Goal: Information Seeking & Learning: Learn about a topic

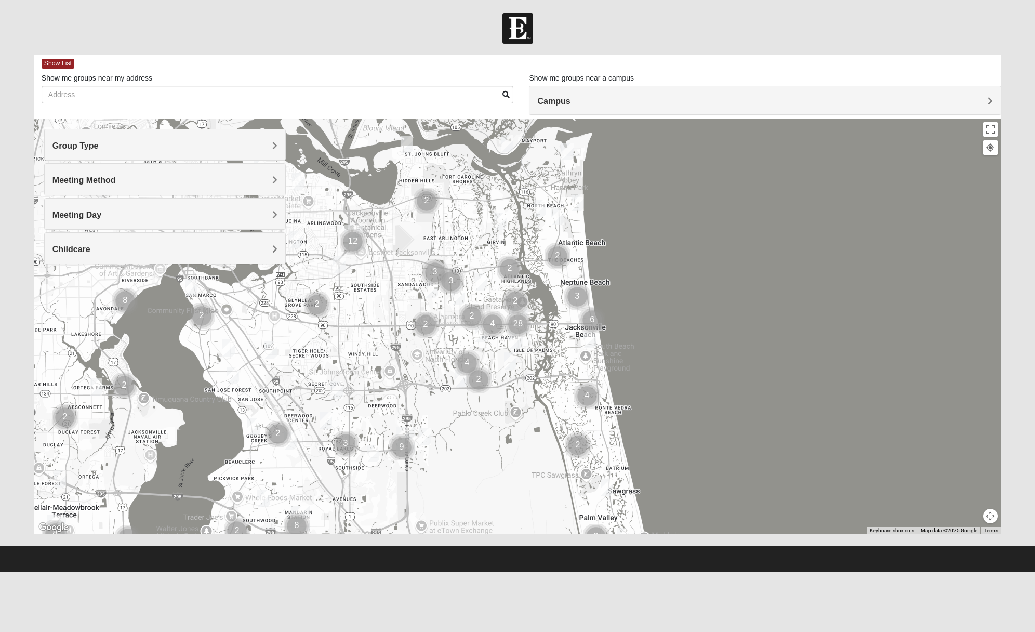
click at [258, 140] on div "Group Type" at bounding box center [165, 144] width 241 height 31
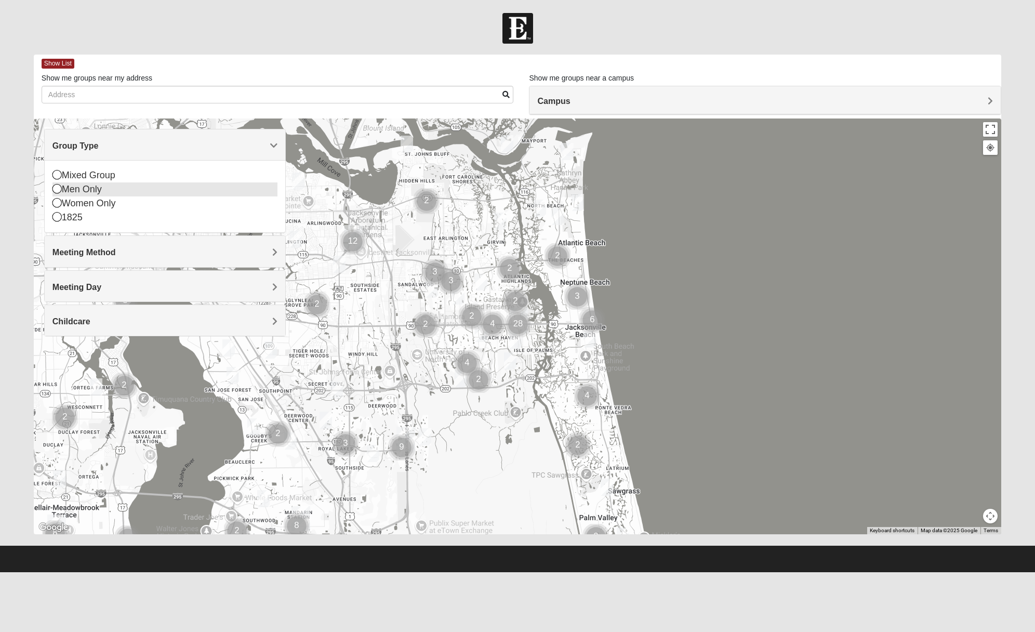
click at [76, 195] on div "Men Only" at bounding box center [165, 189] width 226 height 14
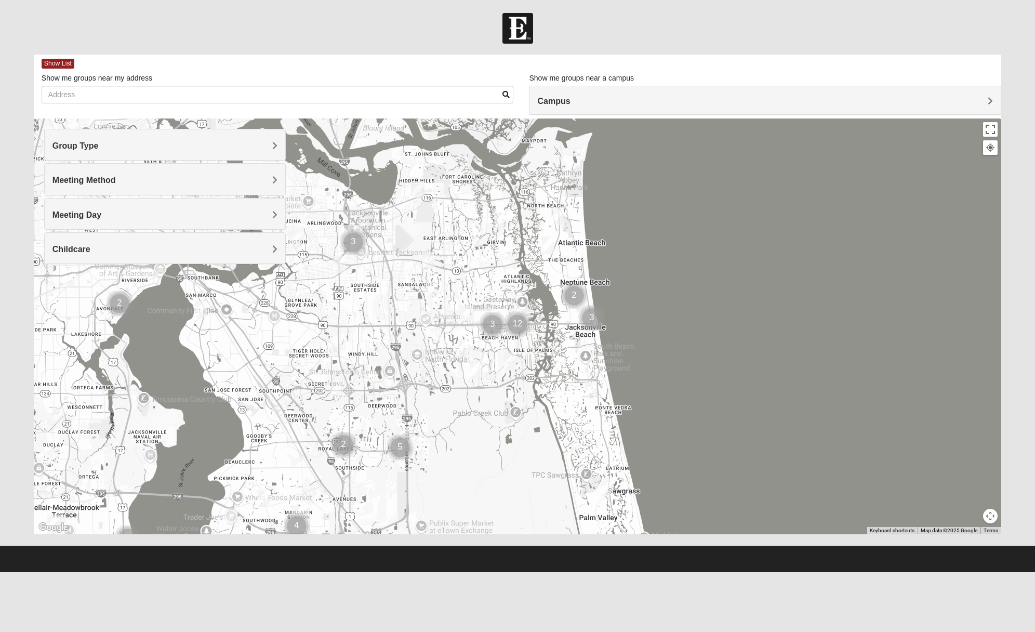
click at [229, 181] on h4 "Meeting Method" at bounding box center [165, 180] width 226 height 10
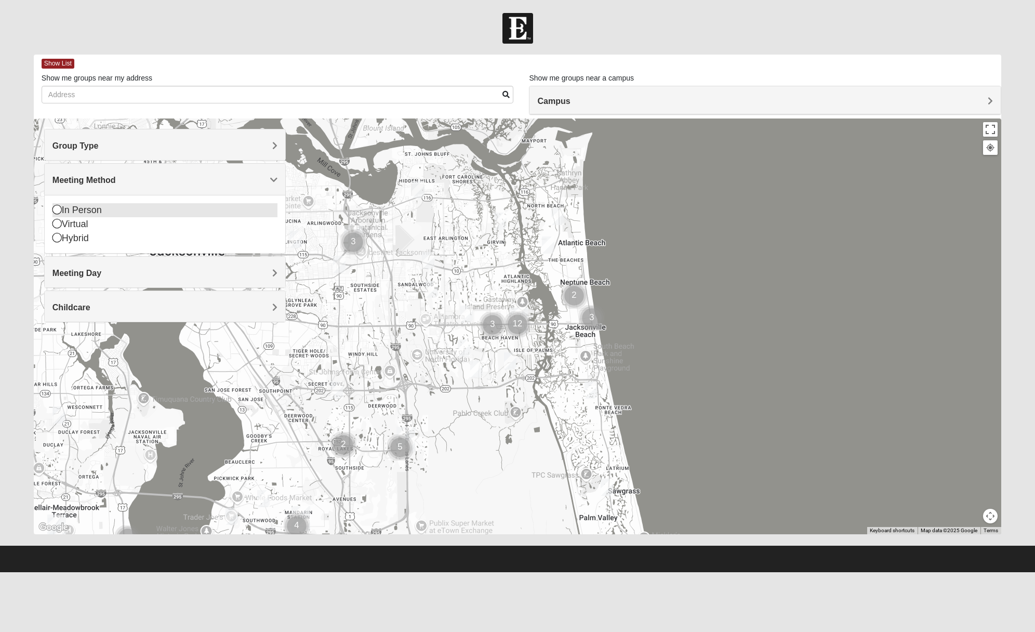
click at [103, 207] on div "In Person" at bounding box center [165, 210] width 226 height 14
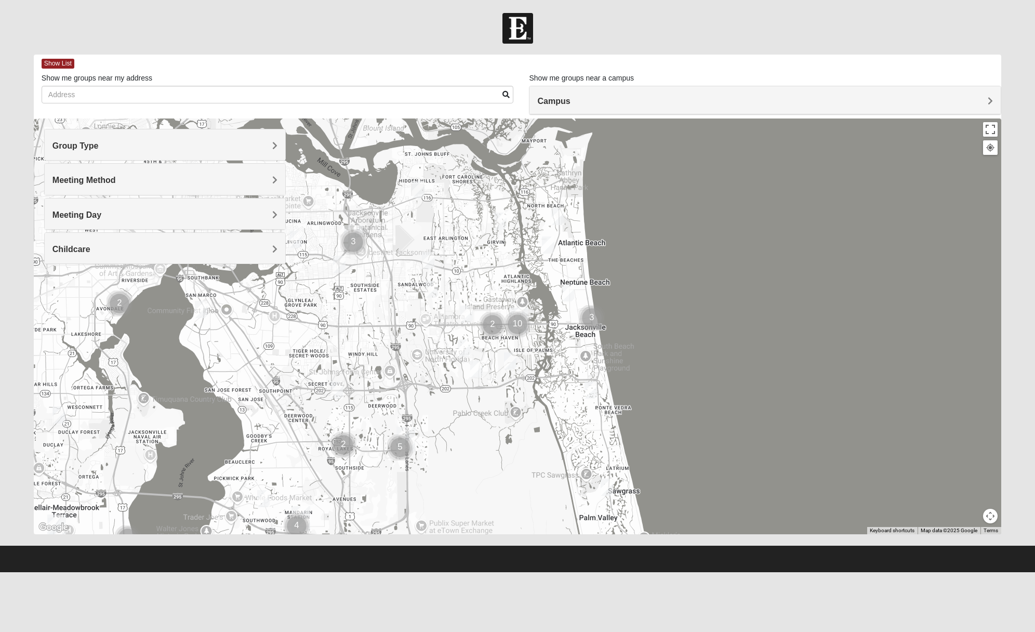
click at [211, 214] on h4 "Meeting Day" at bounding box center [165, 215] width 226 height 10
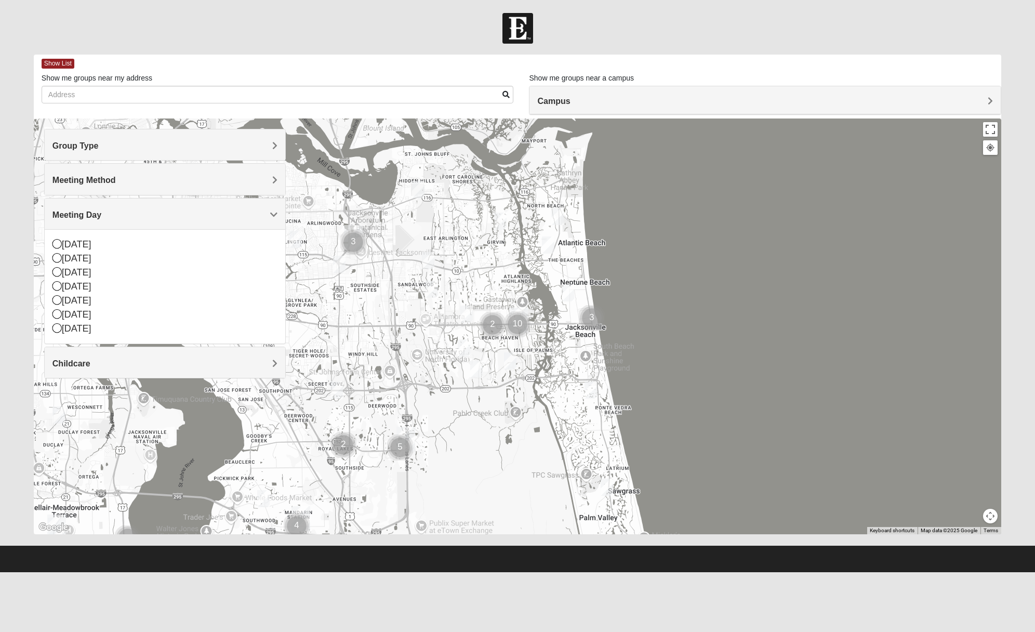
click at [241, 359] on h4 "Childcare" at bounding box center [165, 364] width 226 height 10
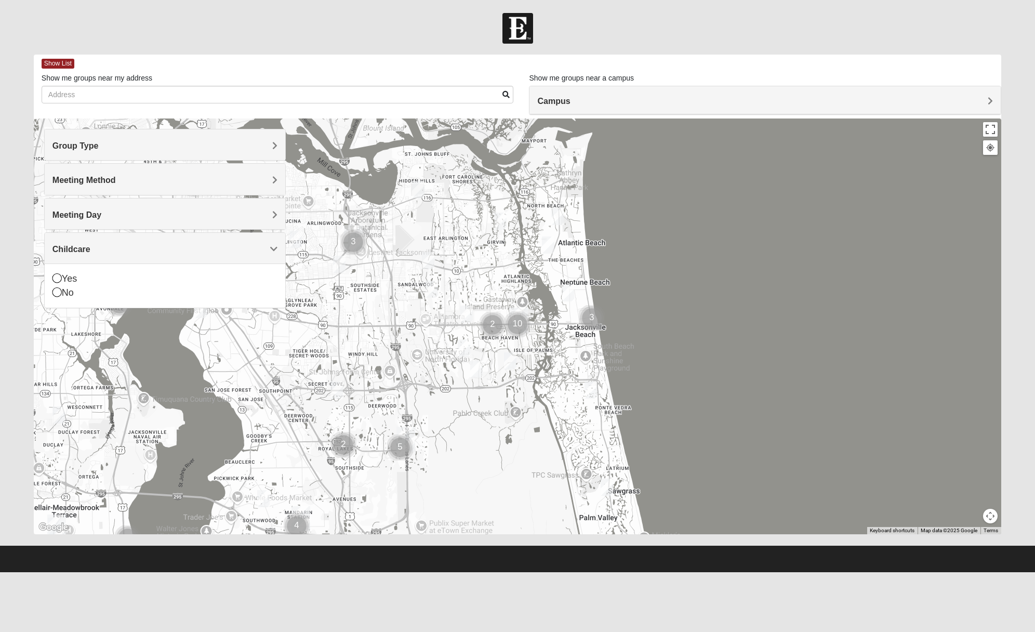
click at [254, 254] on div "Childcare" at bounding box center [165, 248] width 241 height 31
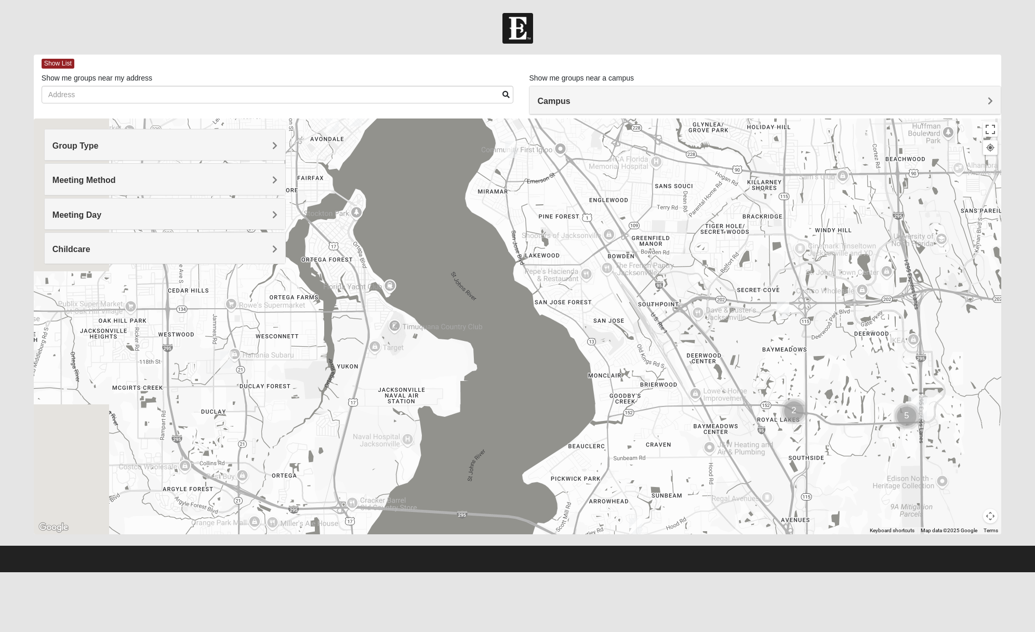
drag, startPoint x: 494, startPoint y: 364, endPoint x: 984, endPoint y: 229, distance: 508.9
click at [984, 229] on div at bounding box center [518, 327] width 968 height 416
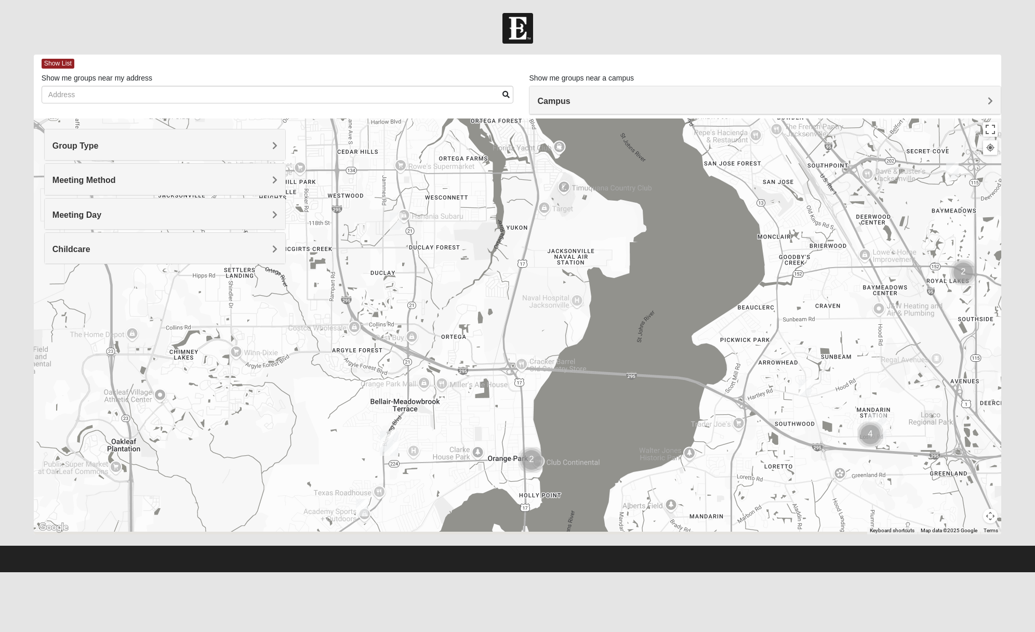
drag, startPoint x: 323, startPoint y: 418, endPoint x: 493, endPoint y: 274, distance: 223.1
click at [493, 274] on div at bounding box center [518, 327] width 968 height 416
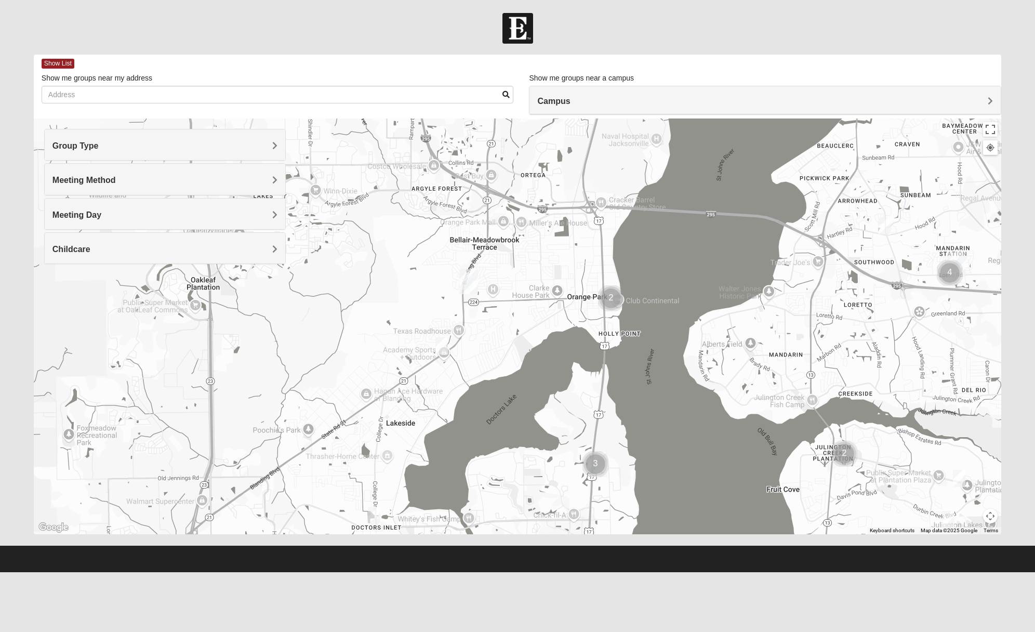
drag, startPoint x: 474, startPoint y: 347, endPoint x: 548, endPoint y: 192, distance: 171.8
click at [548, 192] on div at bounding box center [518, 327] width 968 height 416
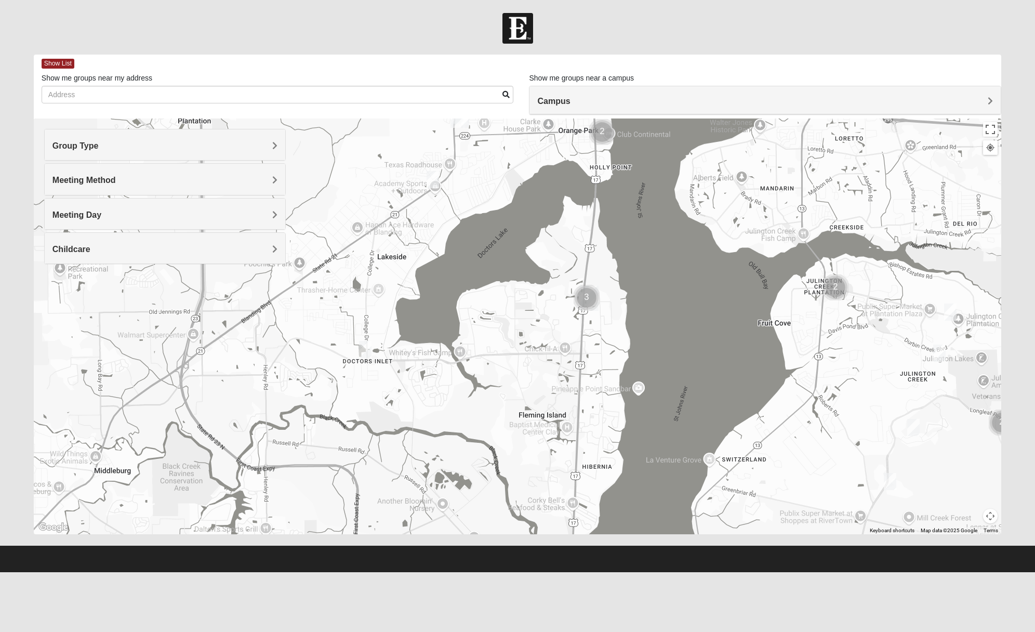
drag, startPoint x: 514, startPoint y: 442, endPoint x: 505, endPoint y: 275, distance: 166.6
click at [505, 275] on div at bounding box center [518, 327] width 968 height 416
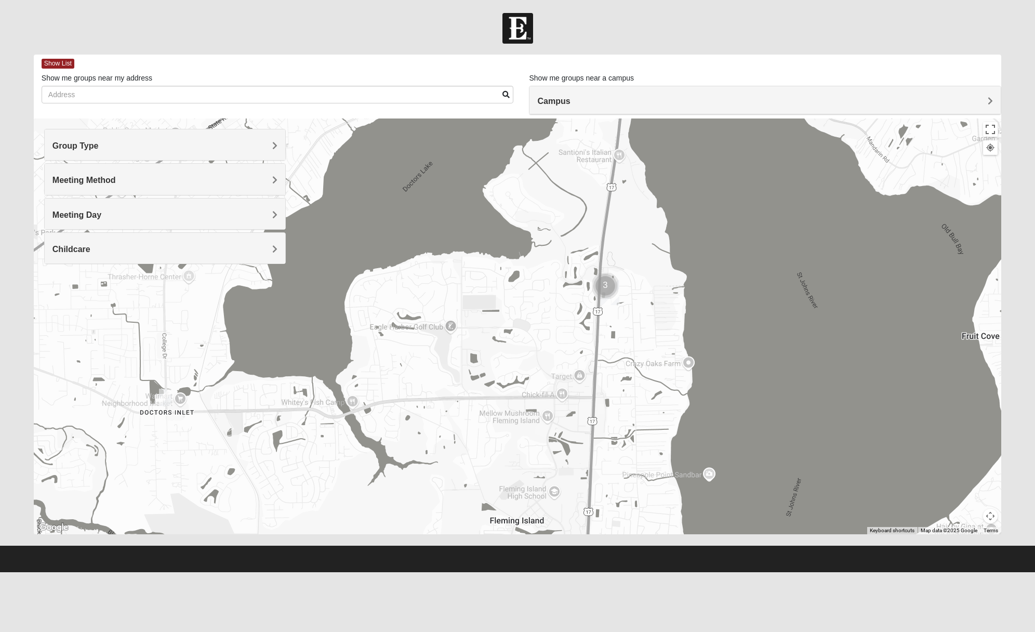
click at [162, 397] on img "Mens Michael Serig 32068" at bounding box center [165, 397] width 21 height 25
click at [107, 369] on span "Learn More" at bounding box center [102, 367] width 44 height 11
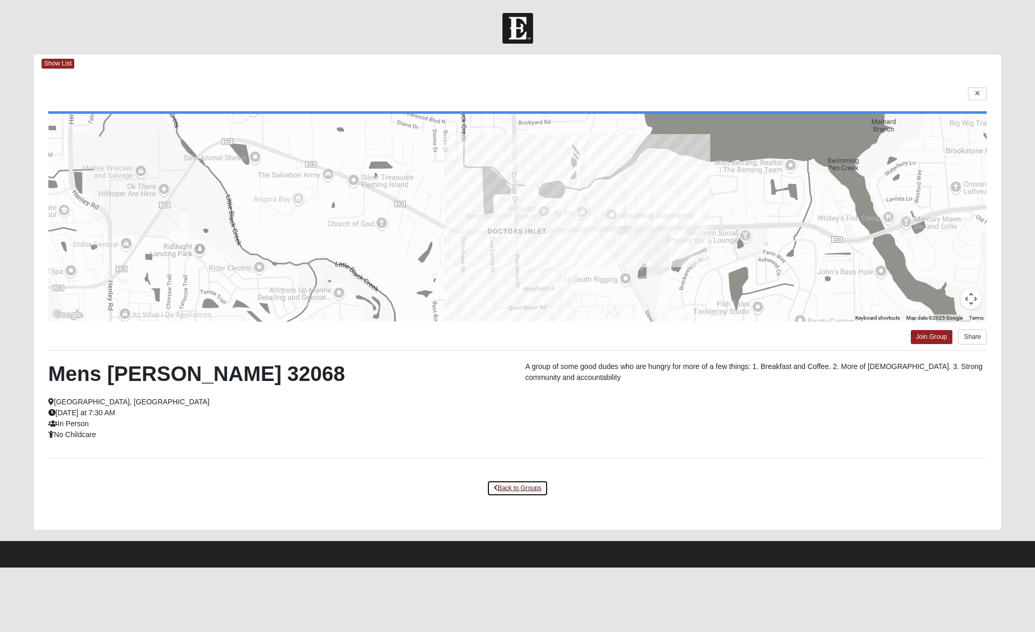
click at [516, 484] on link "Back to Groups" at bounding box center [517, 488] width 61 height 16
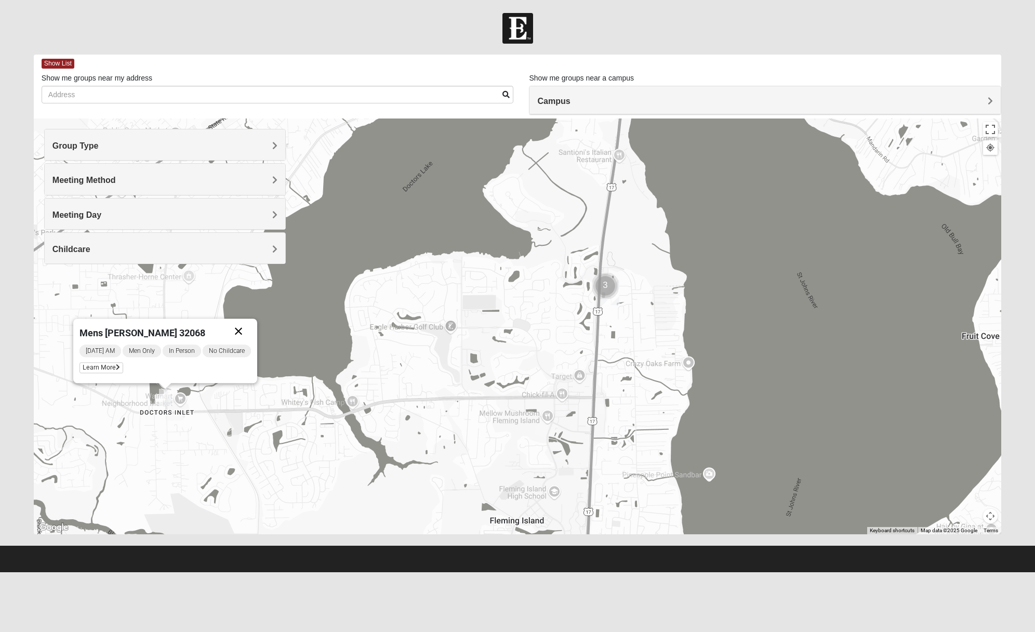
click at [239, 331] on button "Close" at bounding box center [238, 331] width 25 height 25
click at [604, 288] on img "Cluster of 3 groups" at bounding box center [605, 286] width 34 height 34
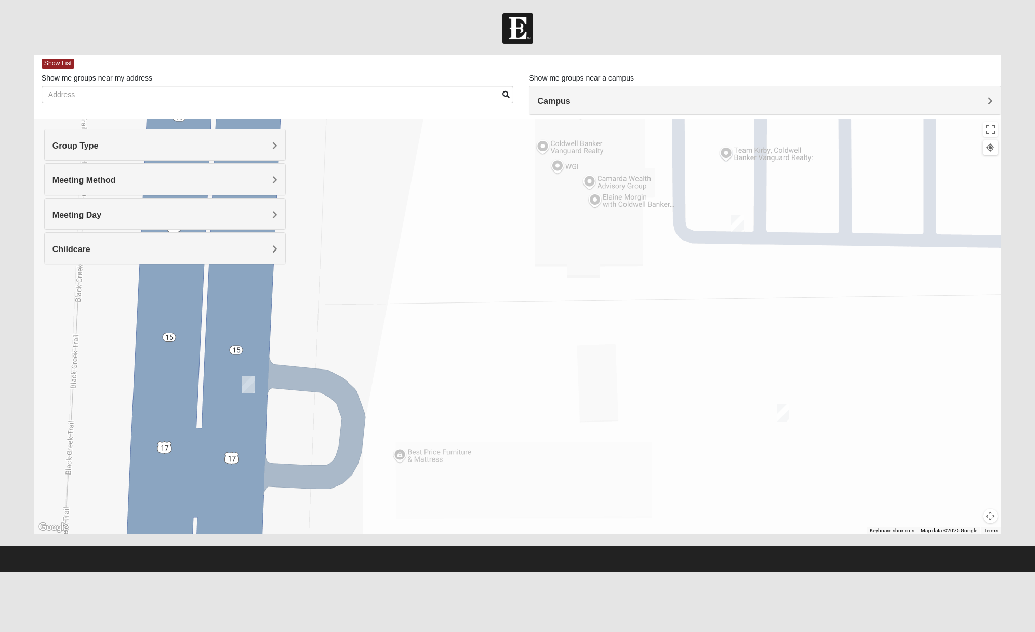
click at [247, 386] on img "On Campus Mens Griffin 32003" at bounding box center [248, 384] width 21 height 25
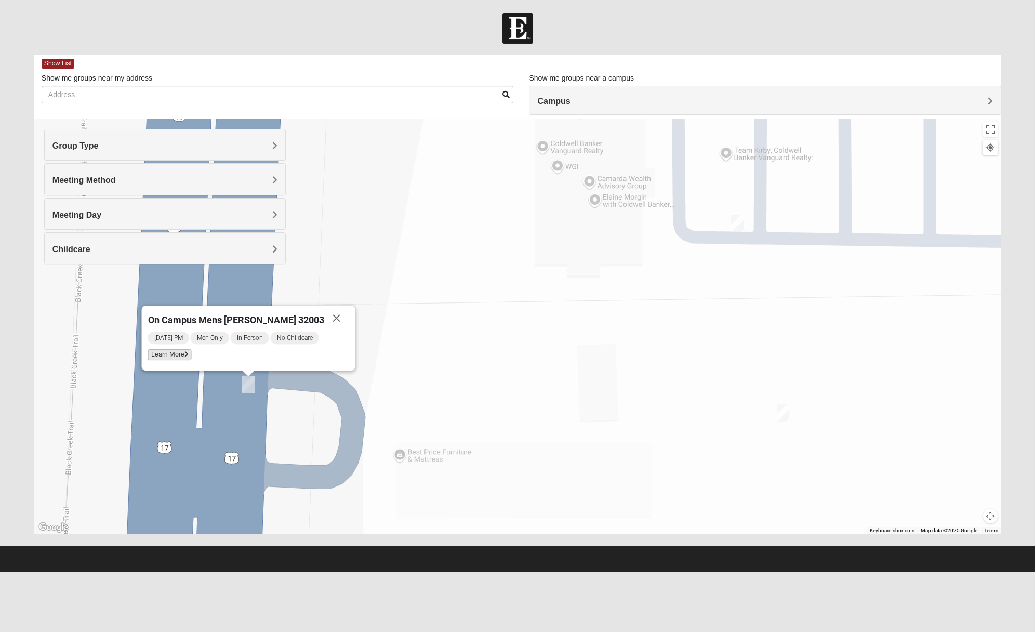
click at [188, 356] on icon at bounding box center [186, 354] width 4 height 6
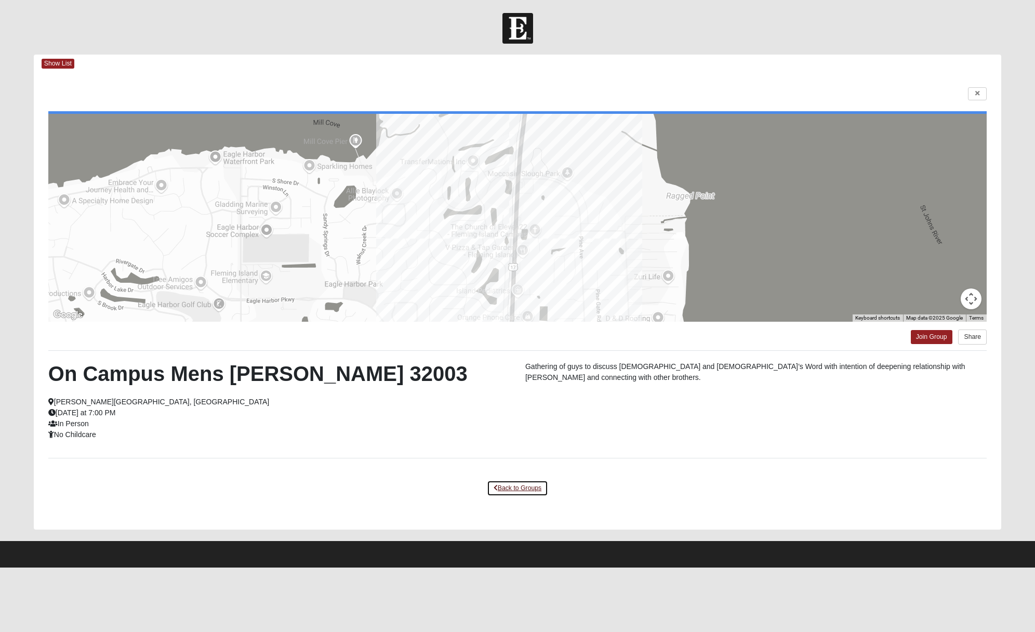
click at [530, 490] on link "Back to Groups" at bounding box center [517, 488] width 61 height 16
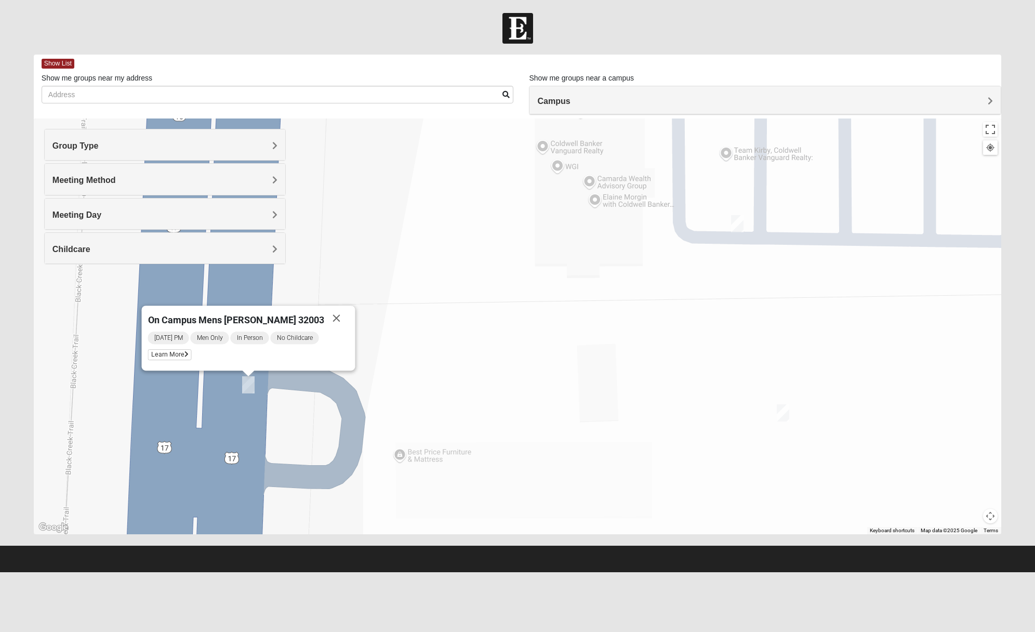
click at [782, 415] on img "On Campus Mens Haskell 32003" at bounding box center [783, 412] width 21 height 25
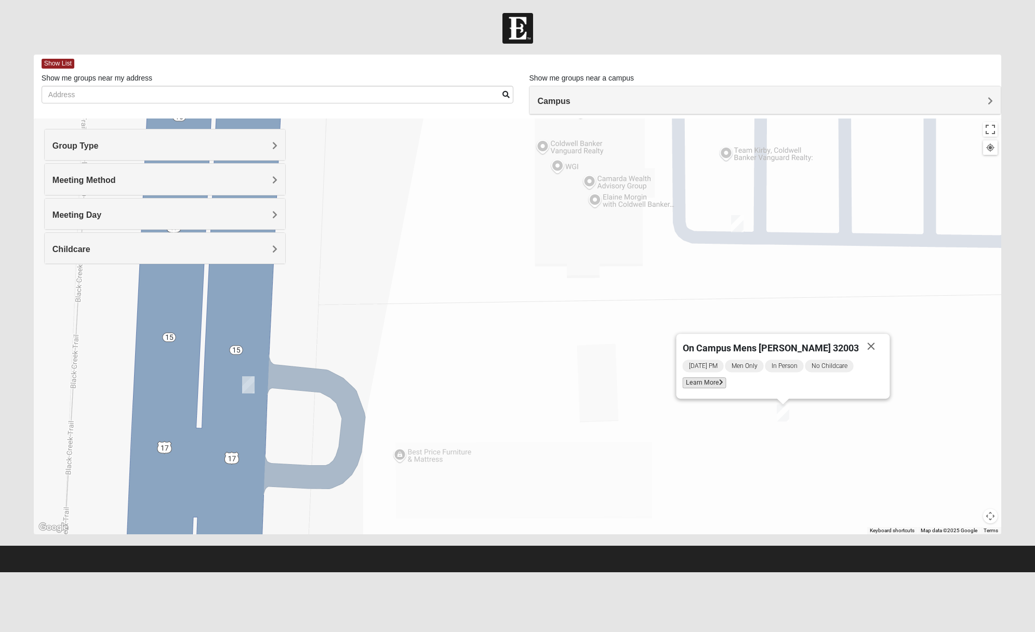
click at [726, 383] on span "Learn More" at bounding box center [704, 382] width 44 height 11
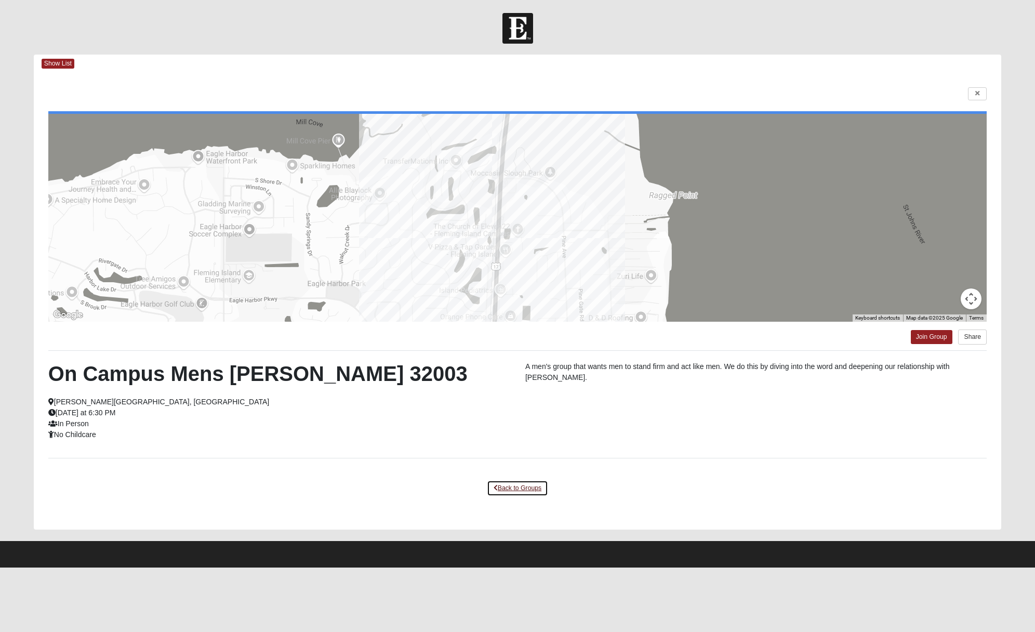
click at [509, 482] on link "Back to Groups" at bounding box center [517, 488] width 61 height 16
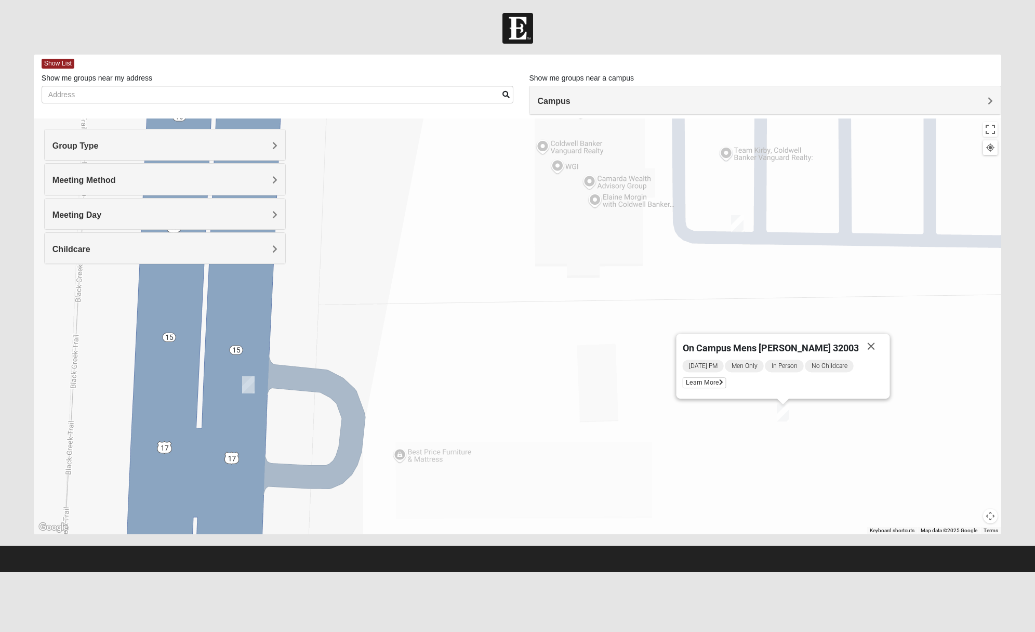
click at [735, 224] on img "On Campus Mens Canni 32003" at bounding box center [737, 223] width 21 height 25
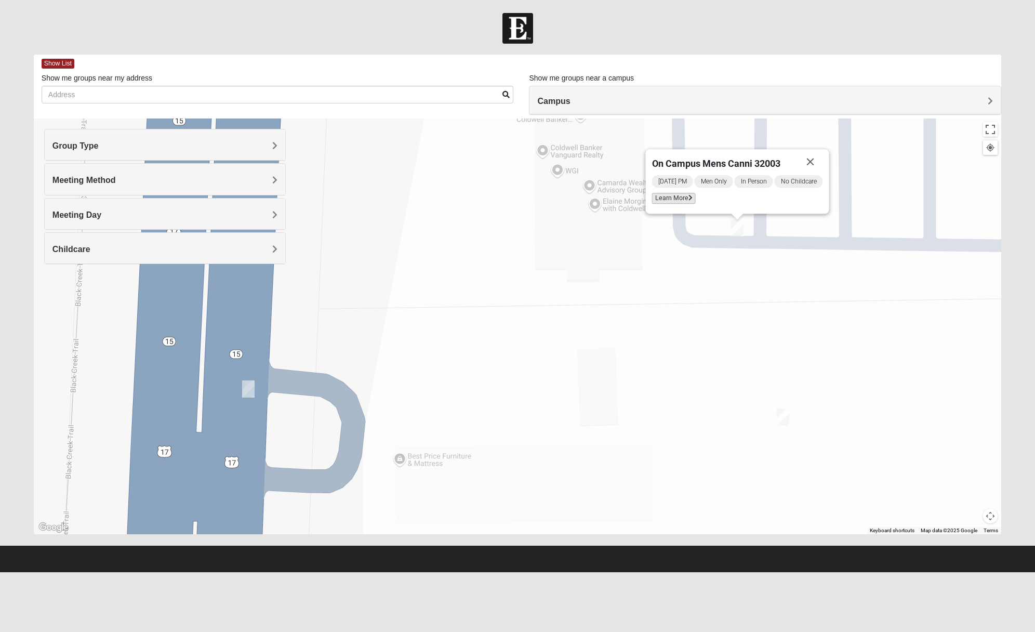
click at [682, 200] on span "Learn More" at bounding box center [674, 198] width 44 height 11
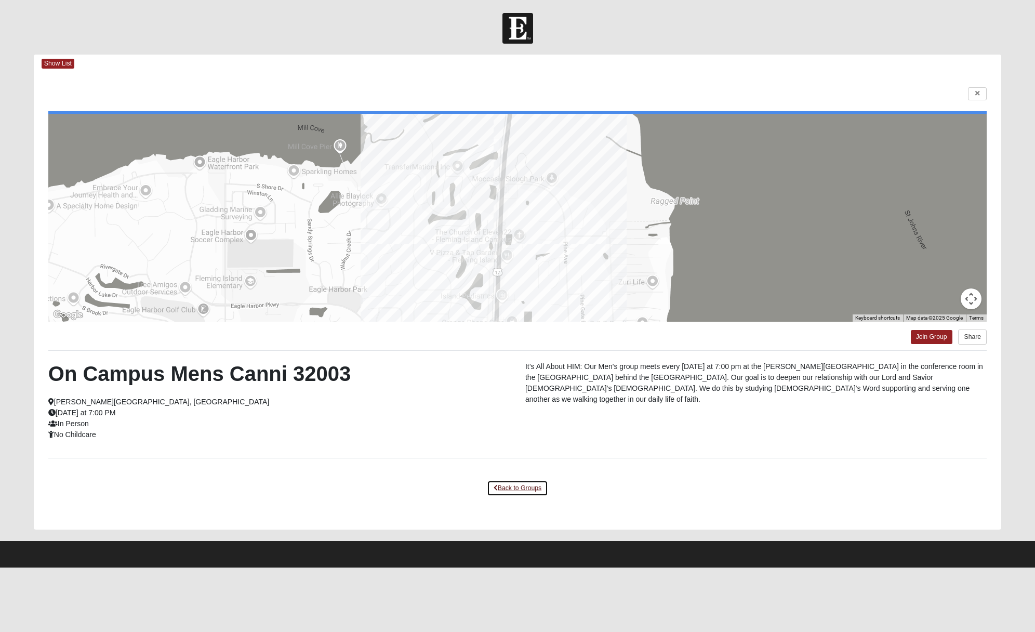
click at [501, 486] on link "Back to Groups" at bounding box center [517, 488] width 61 height 16
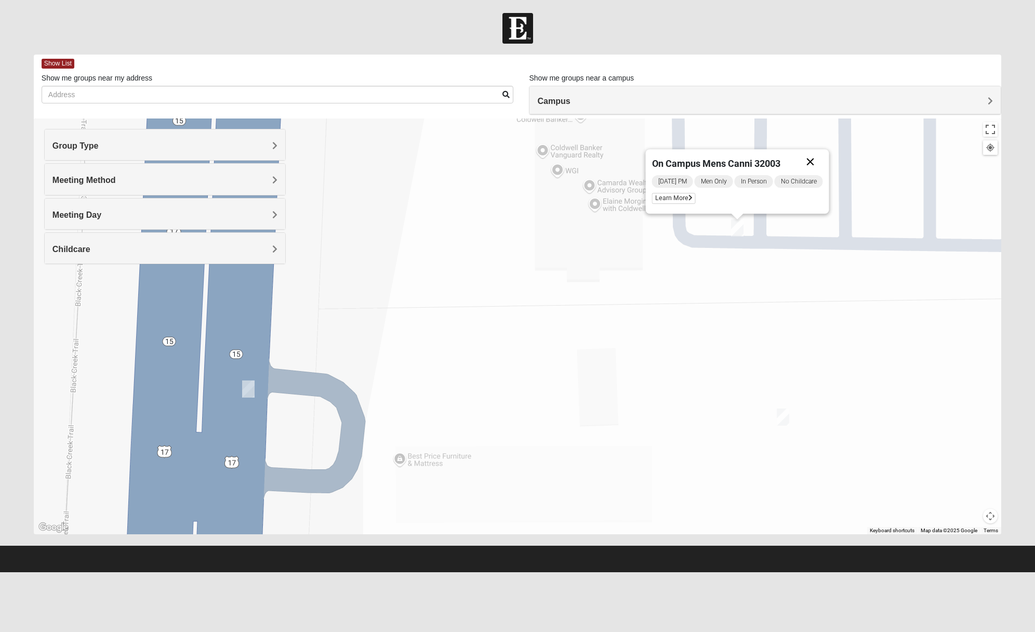
click at [815, 162] on button "Close" at bounding box center [810, 161] width 25 height 25
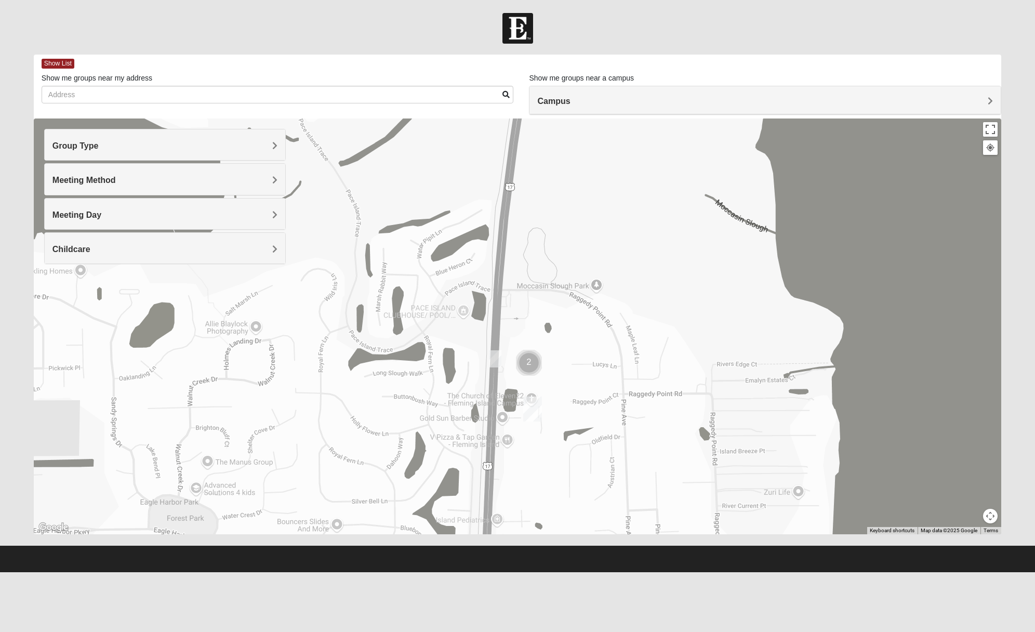
click at [530, 406] on img "Fleming Island" at bounding box center [532, 408] width 27 height 33
click at [602, 357] on button "Close" at bounding box center [614, 356] width 25 height 25
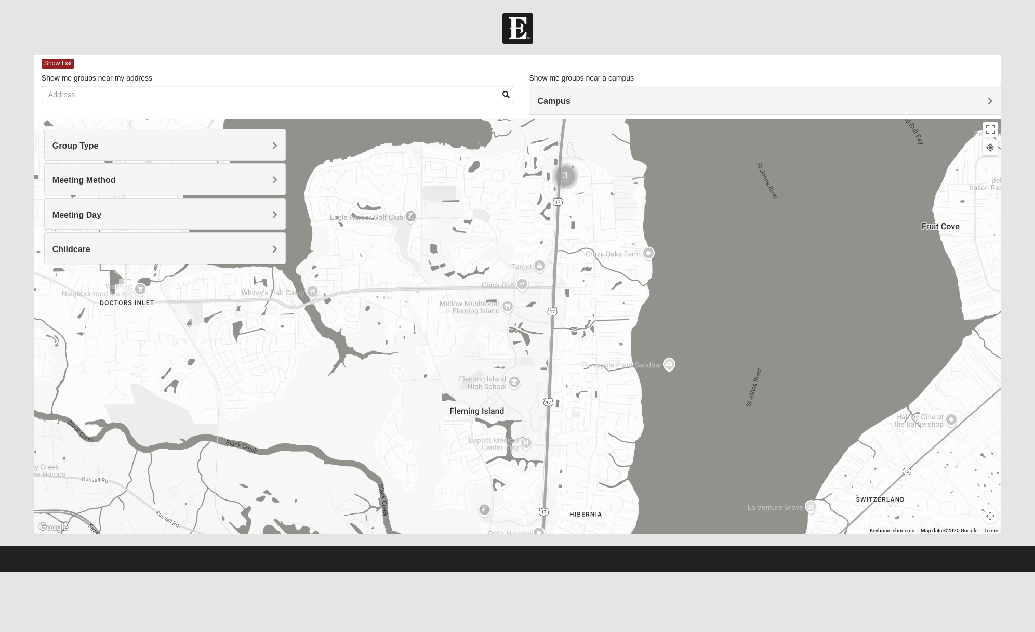
drag, startPoint x: 510, startPoint y: 459, endPoint x: 504, endPoint y: 249, distance: 210.1
click at [504, 249] on div at bounding box center [518, 327] width 968 height 416
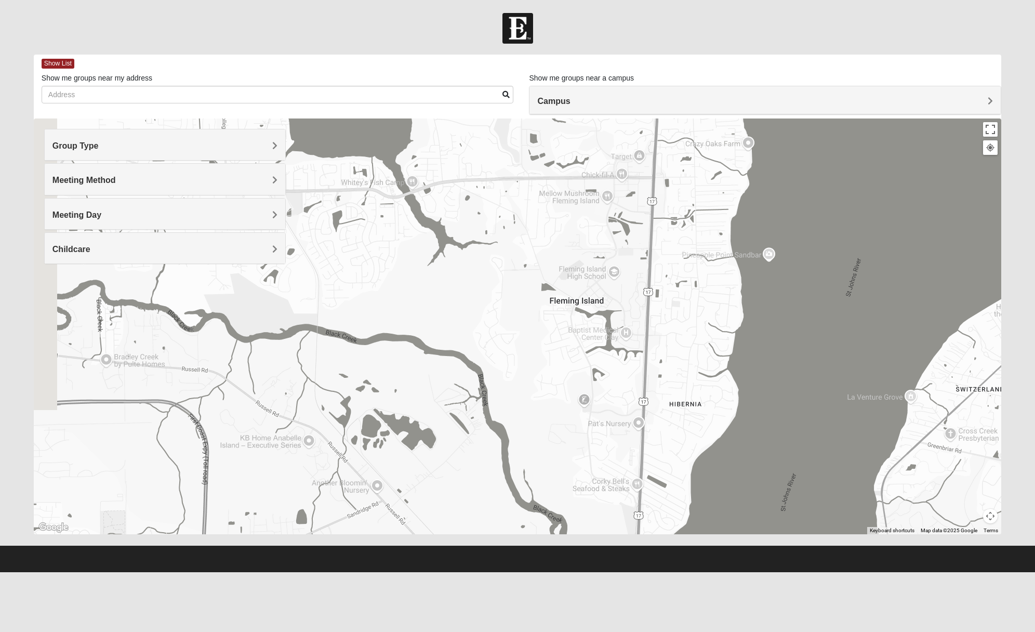
drag, startPoint x: 414, startPoint y: 350, endPoint x: 515, endPoint y: 239, distance: 149.8
click at [515, 239] on div at bounding box center [518, 327] width 968 height 416
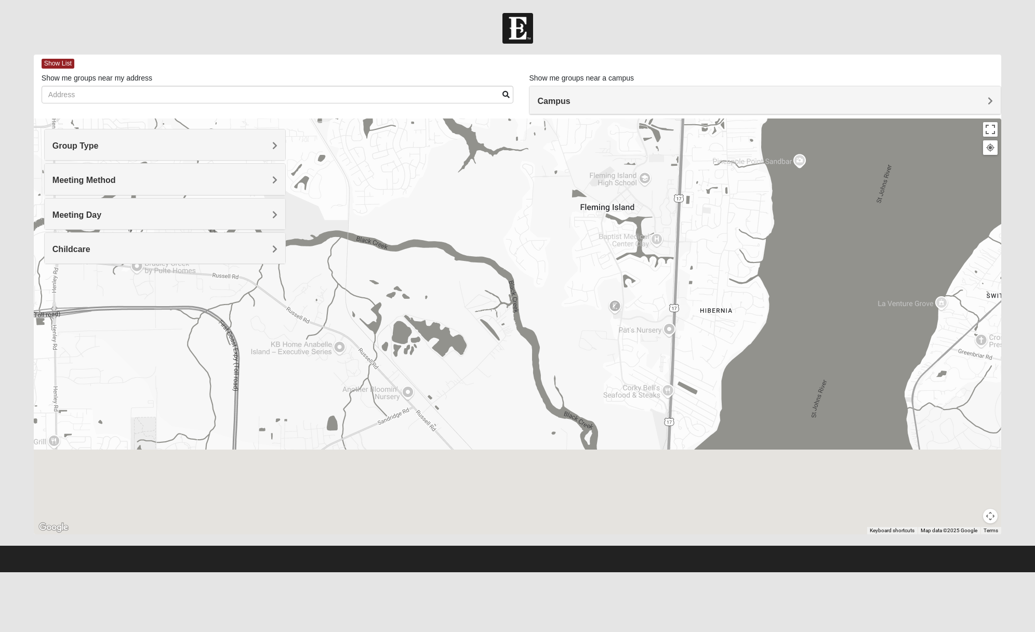
drag, startPoint x: 502, startPoint y: 317, endPoint x: 533, endPoint y: 224, distance: 98.6
click at [533, 224] on div at bounding box center [518, 327] width 968 height 416
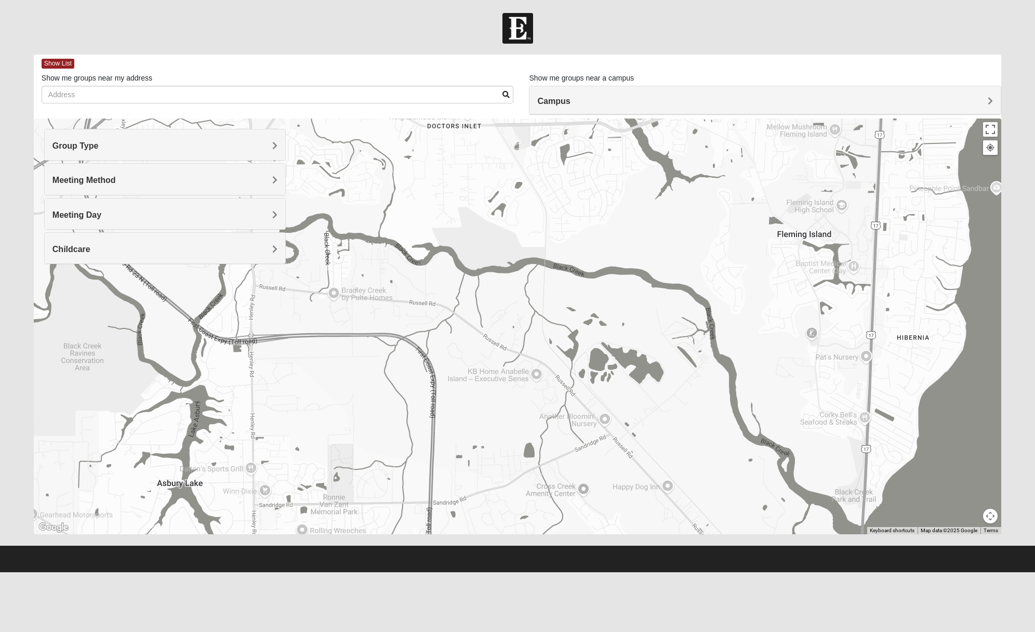
drag, startPoint x: 549, startPoint y: 242, endPoint x: 727, endPoint y: 270, distance: 179.5
click at [727, 270] on div at bounding box center [518, 327] width 968 height 416
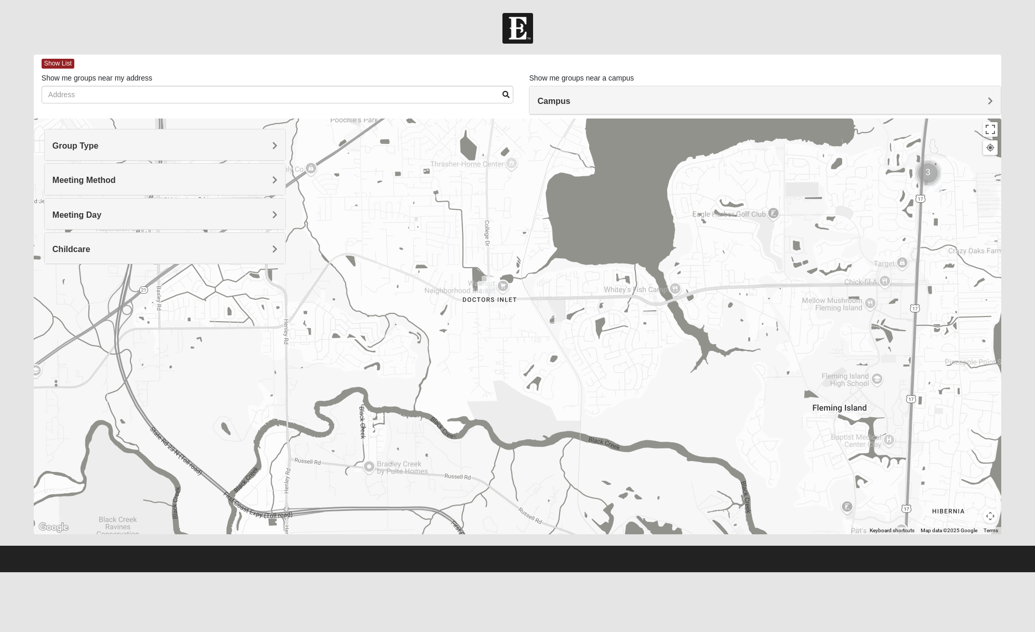
drag, startPoint x: 693, startPoint y: 231, endPoint x: 729, endPoint y: 441, distance: 212.9
click at [729, 441] on div at bounding box center [518, 327] width 968 height 416
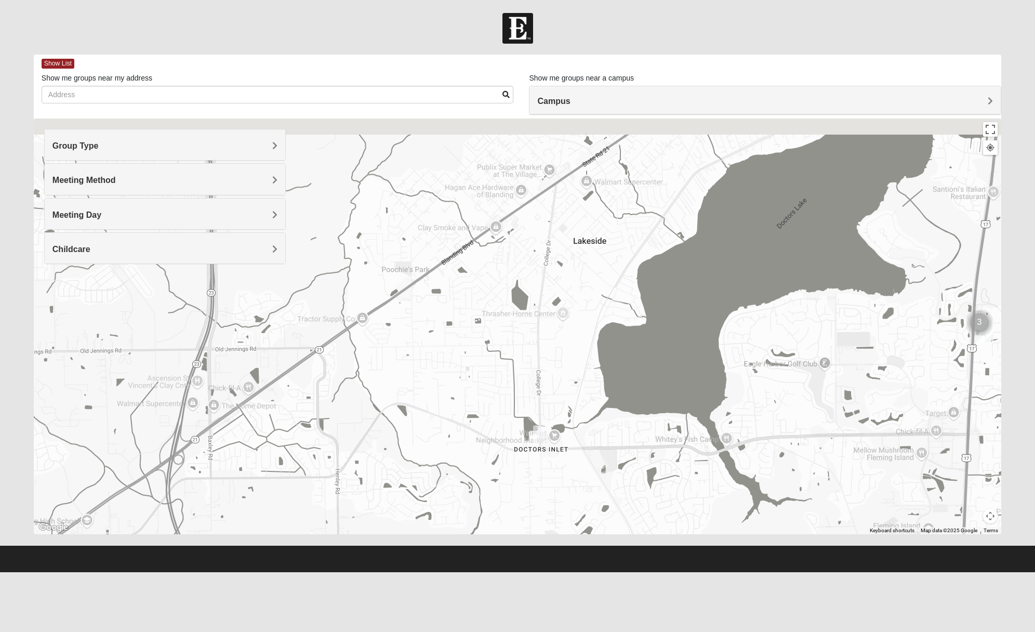
drag, startPoint x: 656, startPoint y: 311, endPoint x: 709, endPoint y: 432, distance: 132.2
click at [709, 432] on div at bounding box center [518, 327] width 968 height 416
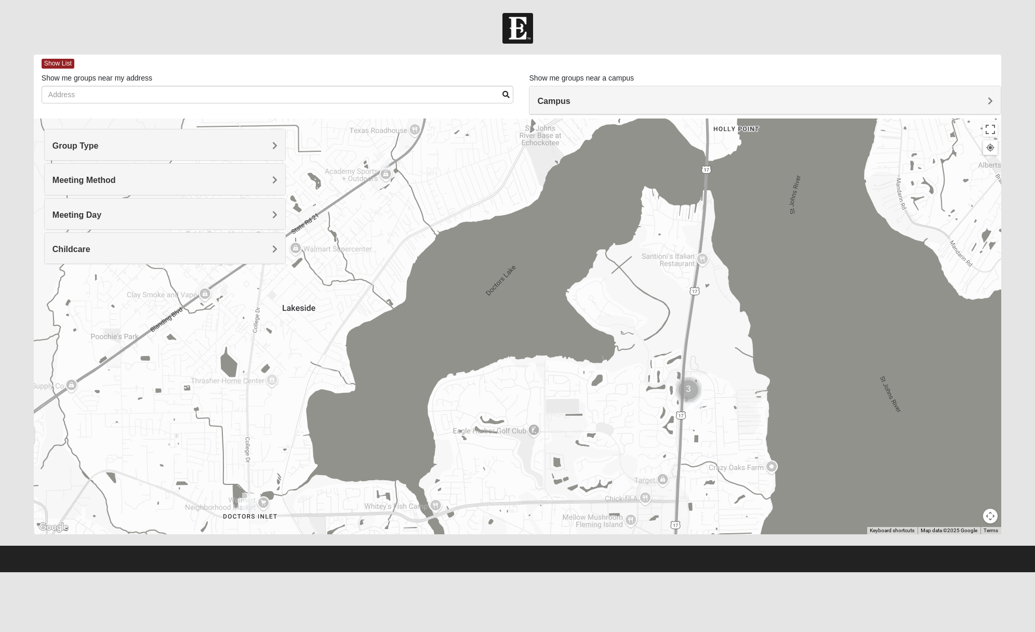
drag, startPoint x: 909, startPoint y: 237, endPoint x: 616, endPoint y: 304, distance: 299.6
click at [616, 304] on div at bounding box center [518, 327] width 968 height 416
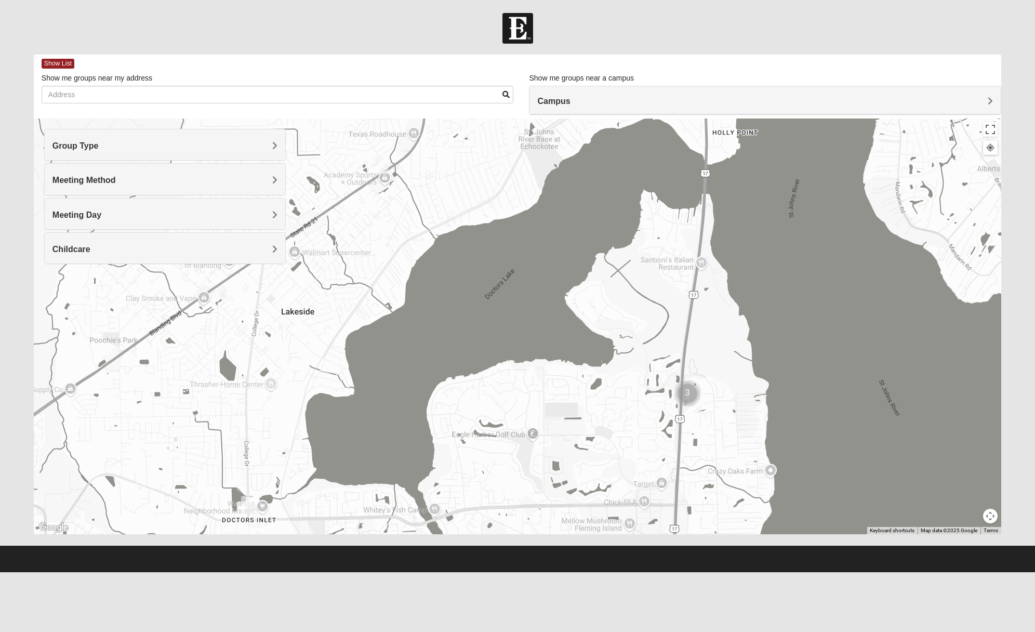
click at [383, 167] on img "Mens Hughes 32073" at bounding box center [382, 165] width 21 height 25
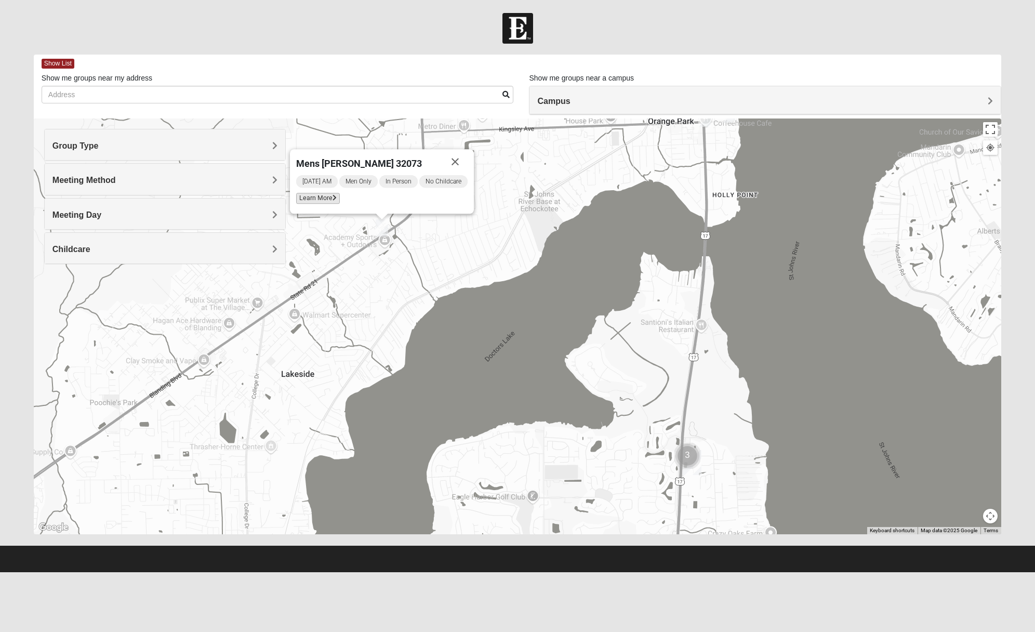
click at [319, 200] on span "Learn More" at bounding box center [318, 198] width 44 height 11
